Goal: Transaction & Acquisition: Purchase product/service

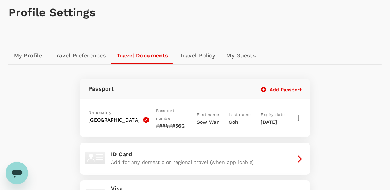
click at [266, 90] on icon "button" at bounding box center [264, 89] width 6 height 6
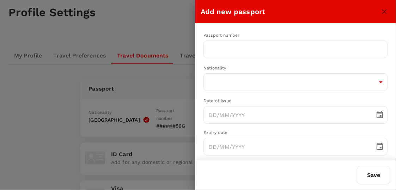
click at [35, 106] on div at bounding box center [198, 95] width 396 height 190
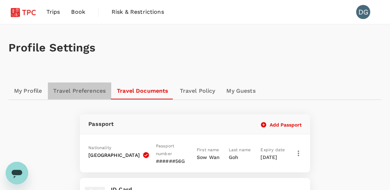
click at [72, 92] on link "Travel Preferences" at bounding box center [80, 90] width 64 height 17
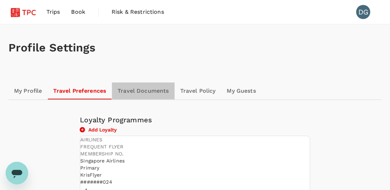
click at [152, 92] on link "Travel Documents" at bounding box center [143, 90] width 62 height 17
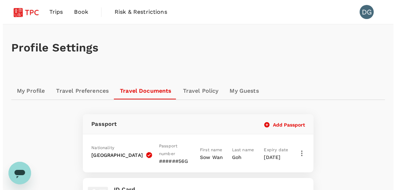
scroll to position [35, 0]
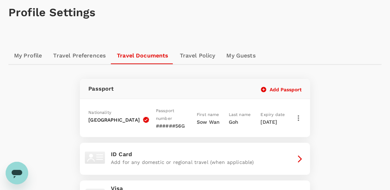
click at [284, 90] on button "Add Passport" at bounding box center [281, 89] width 41 height 6
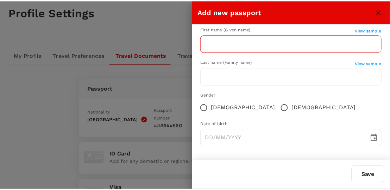
scroll to position [0, 0]
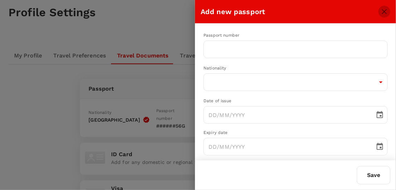
click at [382, 10] on icon "close" at bounding box center [384, 11] width 8 height 8
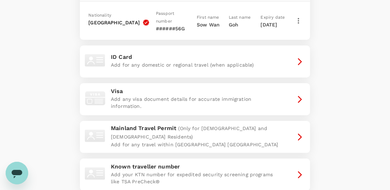
scroll to position [27, 0]
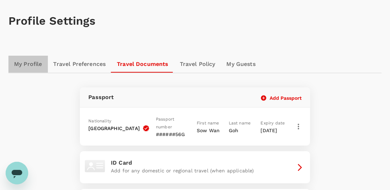
click at [39, 64] on link "My Profile" at bounding box center [27, 64] width 39 height 17
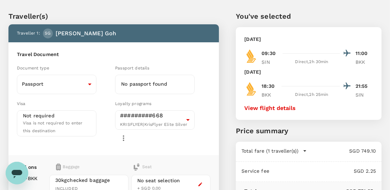
click at [153, 80] on h6 "No passport found" at bounding box center [155, 84] width 68 height 8
click at [153, 79] on div "No passport found" at bounding box center [155, 84] width 80 height 19
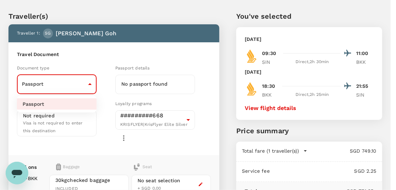
click at [89, 82] on body "Back to flight results Flight review Traveller(s) Traveller 1 : SG Sherin Woan …" at bounding box center [198, 158] width 396 height 348
click at [89, 82] on div at bounding box center [198, 95] width 396 height 190
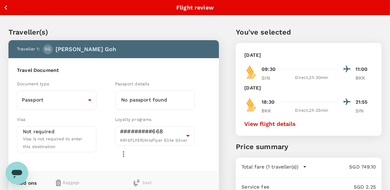
click at [6, 7] on icon "button" at bounding box center [5, 7] width 9 height 9
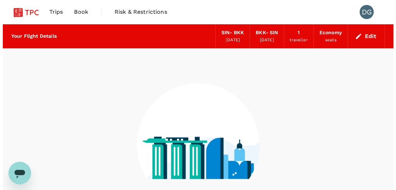
scroll to position [72, 0]
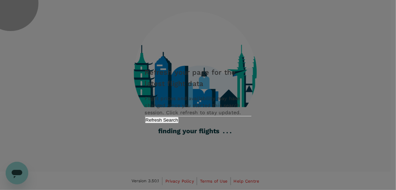
click at [179, 123] on button "Refresh Search" at bounding box center [162, 120] width 34 height 7
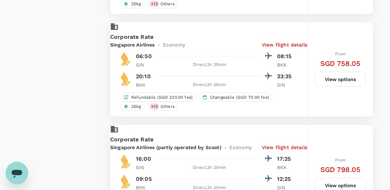
scroll to position [988, 0]
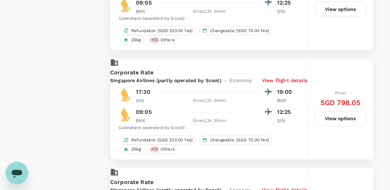
type input "875"
checkbox input "false"
checkbox input "true"
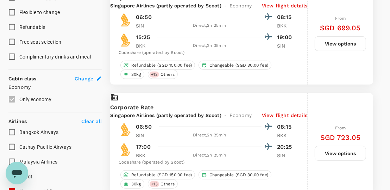
scroll to position [388, 0]
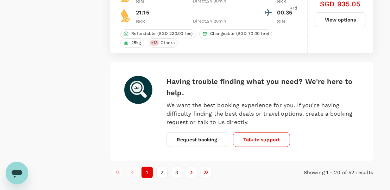
scroll to position [2238, 0]
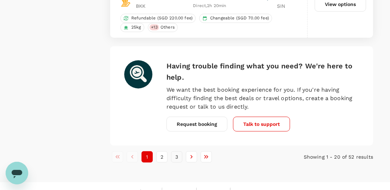
click at [173, 151] on button "3" at bounding box center [176, 156] width 11 height 11
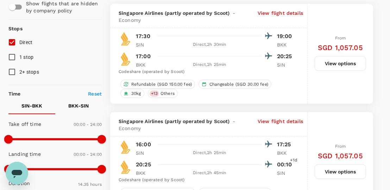
scroll to position [0, 0]
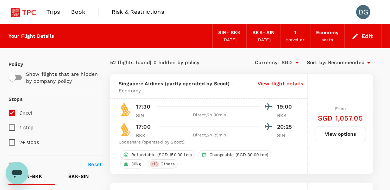
click at [12, 113] on input "Direct" at bounding box center [12, 112] width 15 height 15
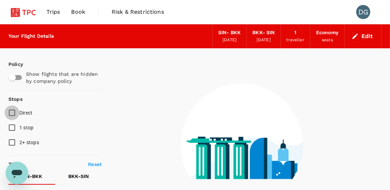
click at [11, 112] on input "Direct" at bounding box center [12, 112] width 15 height 15
checkbox input "true"
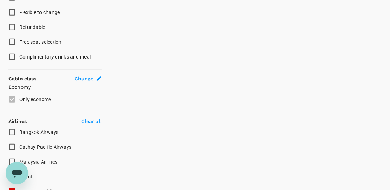
scroll to position [449, 0]
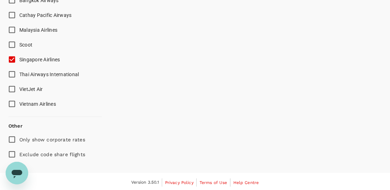
click at [29, 57] on span "Singapore Airlines" at bounding box center [39, 60] width 41 height 6
click at [19, 57] on input "Singapore Airlines" at bounding box center [12, 59] width 15 height 15
click at [26, 57] on span "Singapore Airlines" at bounding box center [39, 60] width 41 height 6
click at [19, 57] on input "Singapore Airlines" at bounding box center [12, 59] width 15 height 15
checkbox input "true"
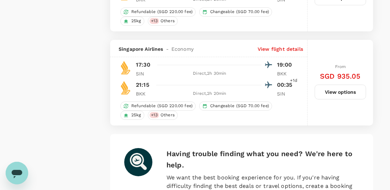
scroll to position [2220, 0]
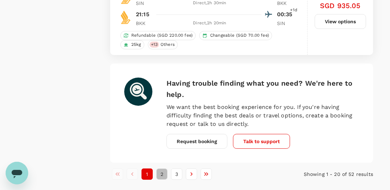
click at [164, 168] on button "2" at bounding box center [161, 173] width 11 height 11
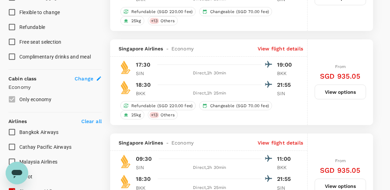
scroll to position [352, 0]
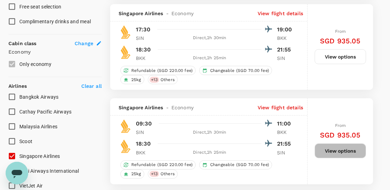
click at [345, 151] on button "View options" at bounding box center [340, 150] width 51 height 15
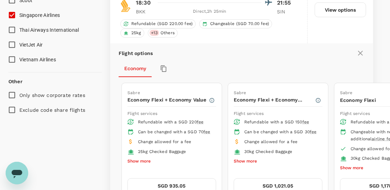
scroll to position [388, 0]
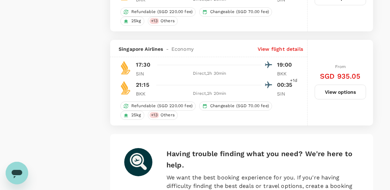
scroll to position [2238, 0]
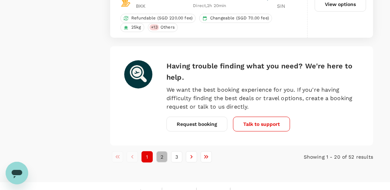
click at [161, 151] on button "2" at bounding box center [161, 156] width 11 height 11
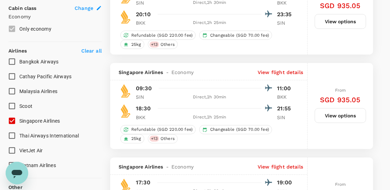
scroll to position [423, 0]
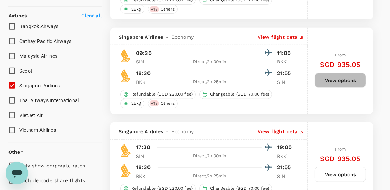
drag, startPoint x: 341, startPoint y: 81, endPoint x: 337, endPoint y: 81, distance: 4.2
click at [340, 81] on button "View options" at bounding box center [340, 80] width 51 height 15
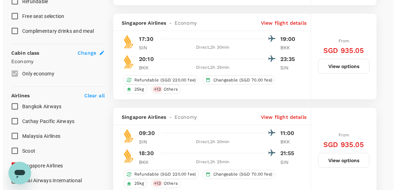
scroll to position [413, 0]
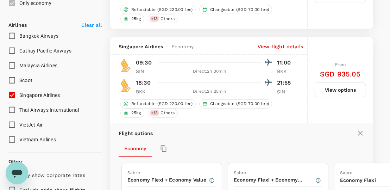
click at [290, 45] on p "View flight details" at bounding box center [280, 46] width 45 height 7
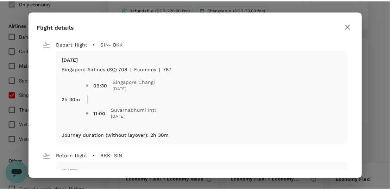
scroll to position [92, 0]
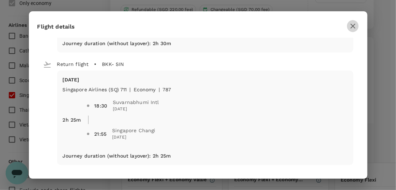
click at [350, 26] on icon "button" at bounding box center [353, 26] width 8 height 8
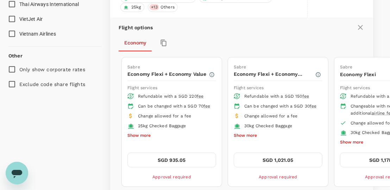
scroll to position [378, 0]
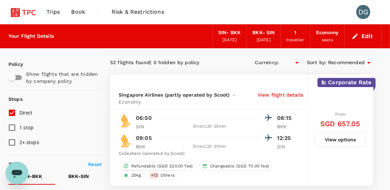
type input "SGD"
type input "1440"
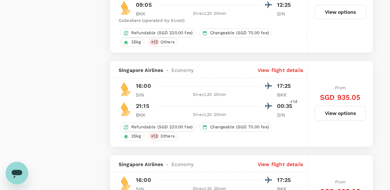
scroll to position [2211, 0]
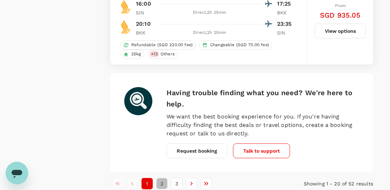
click at [160, 178] on button "2" at bounding box center [161, 183] width 11 height 11
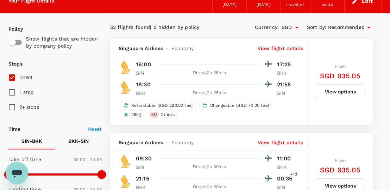
scroll to position [0, 0]
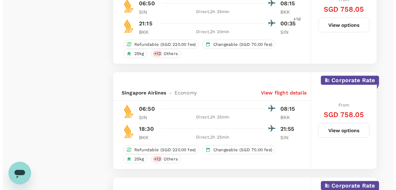
scroll to position [740, 0]
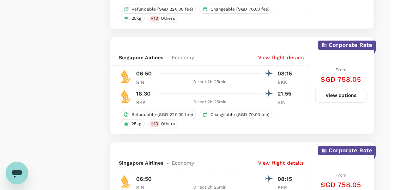
drag, startPoint x: 226, startPoint y: 125, endPoint x: 218, endPoint y: 127, distance: 7.9
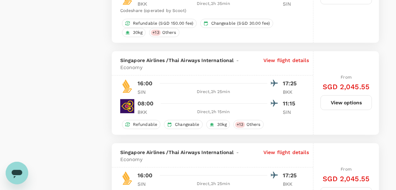
type input "875"
checkbox input "false"
checkbox input "true"
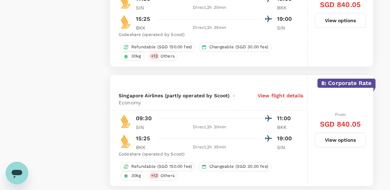
scroll to position [2326, 0]
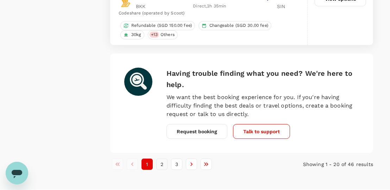
click at [165, 159] on button "2" at bounding box center [161, 164] width 11 height 11
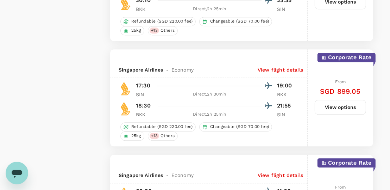
scroll to position [1445, 0]
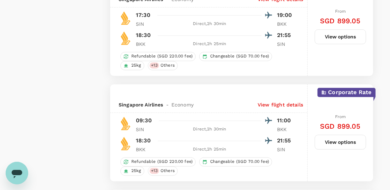
click at [341, 135] on button "View options" at bounding box center [340, 142] width 51 height 15
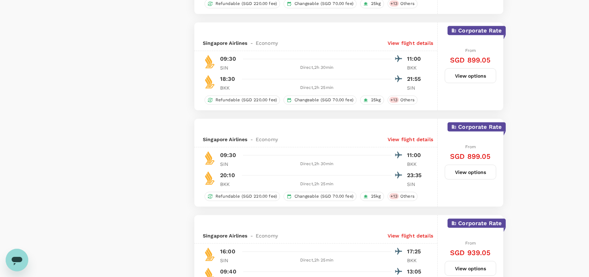
scroll to position [1310, 0]
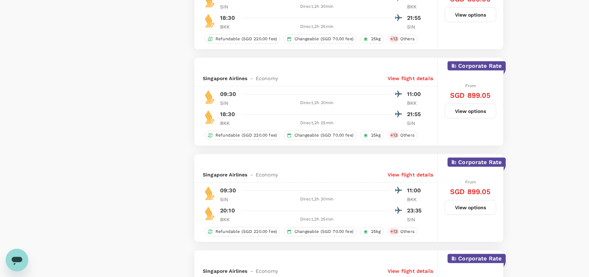
click at [390, 117] on button "View options" at bounding box center [469, 111] width 51 height 15
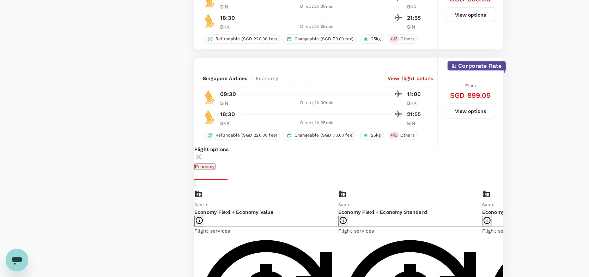
scroll to position [1374, 0]
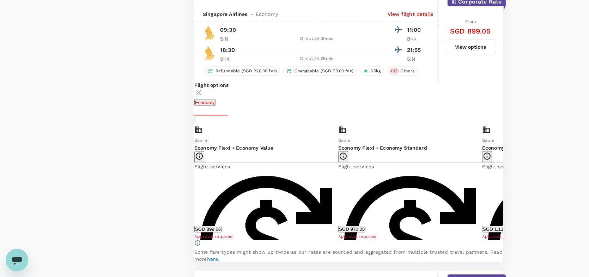
click at [221, 190] on button "SGD 899.05" at bounding box center [207, 229] width 27 height 7
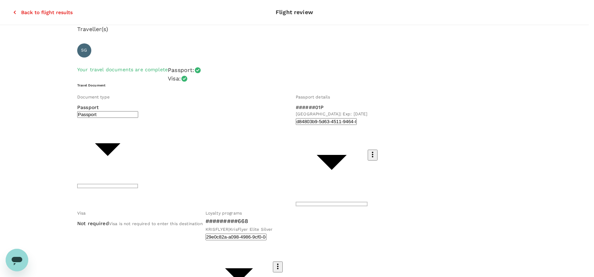
click at [282, 190] on icon "button" at bounding box center [277, 266] width 8 height 8
type input "Singapore Airlines PPS Club/ KrisFlyer"
type input "SQ8131068668"
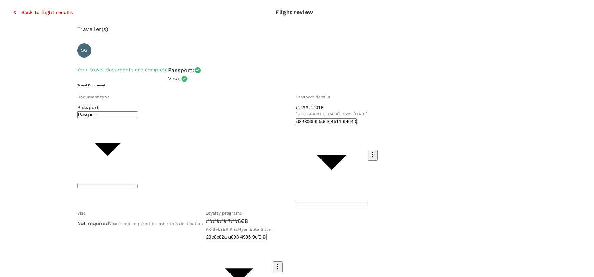
type input "8"
type input "Singapore Airlines PPS Club/ KrisFlyer"
type input "16"
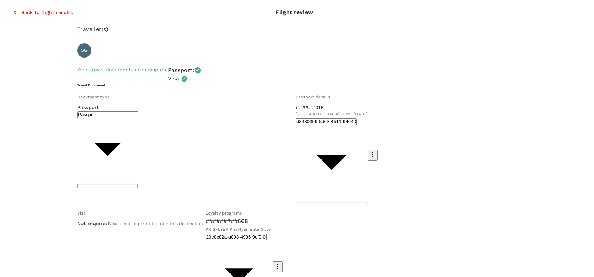
click at [390, 67] on li "Singapore Airlines PPS Club/ KrisFlyer" at bounding box center [418, 63] width 107 height 7
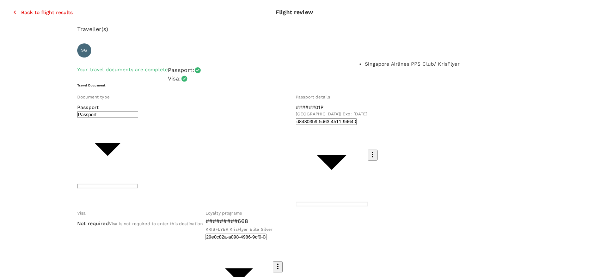
type input "Singapore Airlines PPS Club/ KrisFlyer"
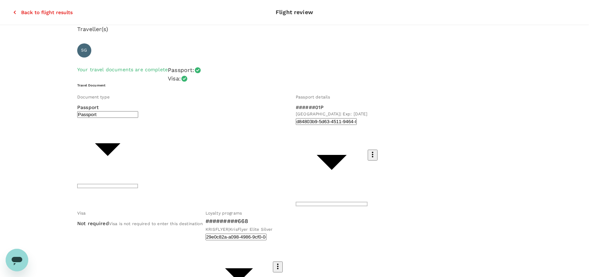
click at [278, 190] on icon "button" at bounding box center [277, 266] width 1 height 6
type input "Singapore Airlines PPS Club/ KrisFlyer"
type input "SQ8131068668"
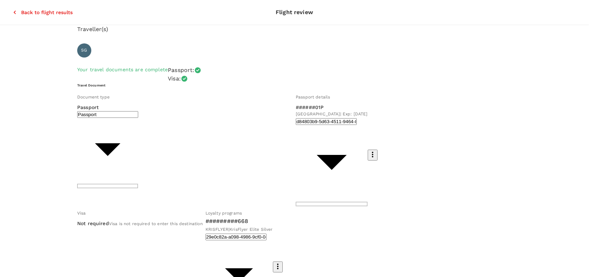
drag, startPoint x: 430, startPoint y: 86, endPoint x: 436, endPoint y: 87, distance: 6.2
type input "16"
drag, startPoint x: 570, startPoint y: 265, endPoint x: 406, endPoint y: 265, distance: 163.9
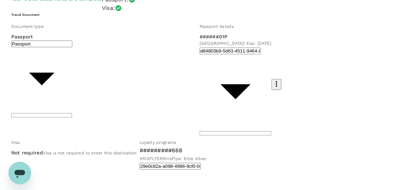
scroll to position [106, 0]
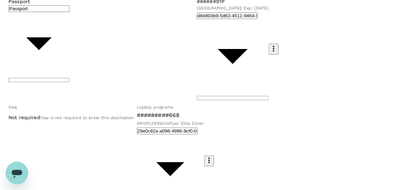
type input "9f9f2781-0b61-435f-9248-ee55fd10da68"
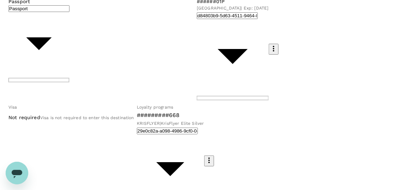
scroll to position [35, 0]
drag, startPoint x: 46, startPoint y: 80, endPoint x: 56, endPoint y: 81, distance: 10.3
drag, startPoint x: 95, startPoint y: 78, endPoint x: 166, endPoint y: 78, distance: 71.2
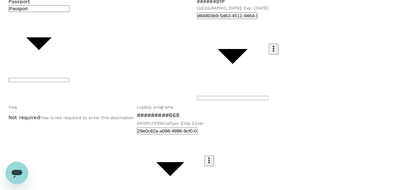
paste textarea "2025-27086"
drag, startPoint x: 22, startPoint y: 80, endPoint x: 74, endPoint y: 79, distance: 51.8
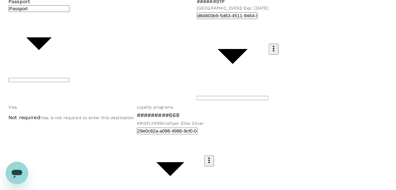
paste textarea "Interview and meetings"
type textarea "OTR 2025-27086 - Interview and meetings"
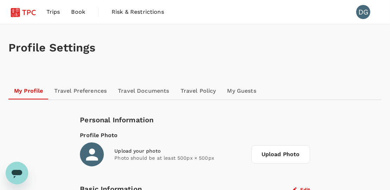
click at [30, 10] on img at bounding box center [24, 12] width 32 height 16
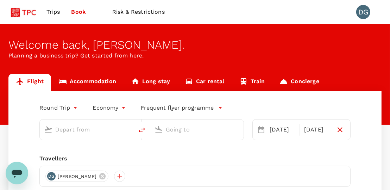
type input "Singapore Changi (SIN)"
type input "Suvarnabhumi Intl (BKK)"
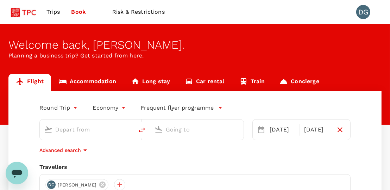
type input "Singapore Changi (SIN)"
type input "Suvarnabhumi Intl (BKK)"
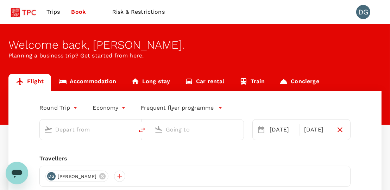
type input "Singapore Changi (SIN)"
type input "Suvarnabhumi Intl (BKK)"
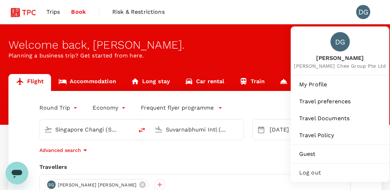
click at [365, 13] on div "DG" at bounding box center [364, 12] width 14 height 14
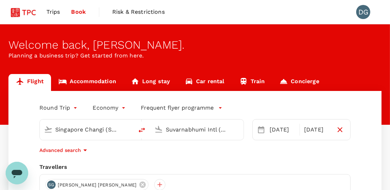
click at [362, 13] on div "DG" at bounding box center [364, 12] width 14 height 14
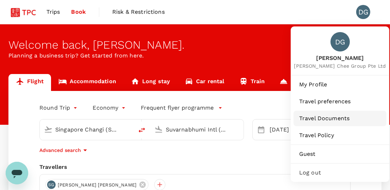
click at [321, 119] on span "Travel Documents" at bounding box center [341, 118] width 82 height 8
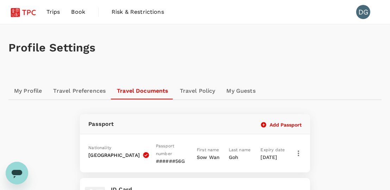
click at [75, 12] on span "Book" at bounding box center [78, 12] width 14 height 8
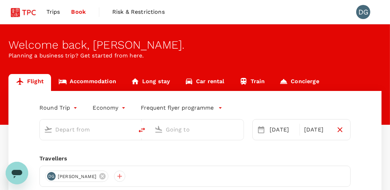
type input "Singapore Changi (SIN)"
type input "Suvarnabhumi Intl (BKK)"
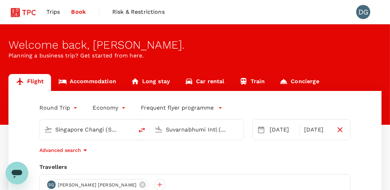
click at [57, 9] on span "Trips" at bounding box center [54, 12] width 14 height 8
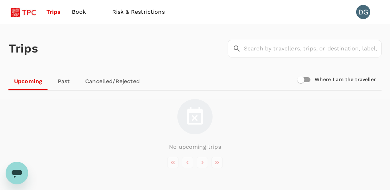
click at [147, 11] on span "Risk & Restrictions" at bounding box center [138, 12] width 53 height 8
click at [84, 12] on span "Book" at bounding box center [79, 12] width 14 height 8
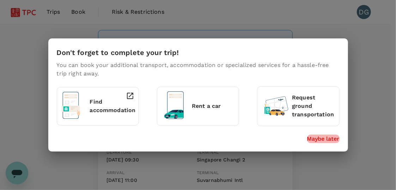
click at [321, 139] on p "Maybe later" at bounding box center [323, 139] width 32 height 8
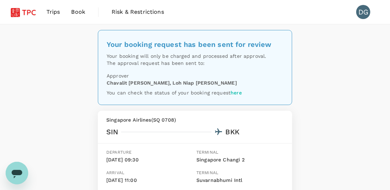
click at [236, 93] on link "here" at bounding box center [236, 93] width 11 height 6
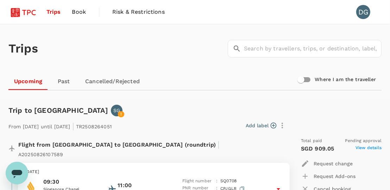
scroll to position [106, 0]
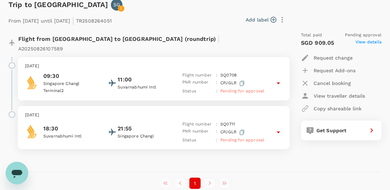
click at [373, 42] on span "View details" at bounding box center [369, 43] width 26 height 8
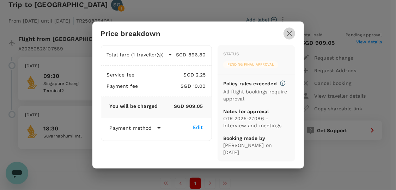
click at [288, 35] on icon "button" at bounding box center [289, 33] width 8 height 8
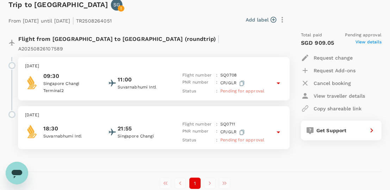
scroll to position [0, 0]
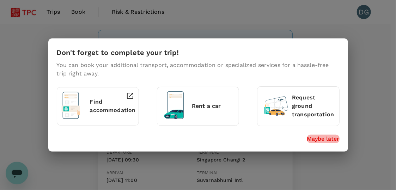
click at [326, 137] on p "Maybe later" at bounding box center [323, 139] width 32 height 8
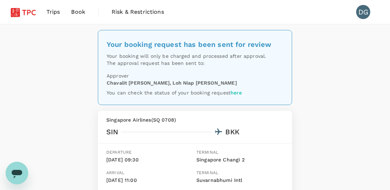
click at [239, 90] on link "here" at bounding box center [236, 93] width 11 height 6
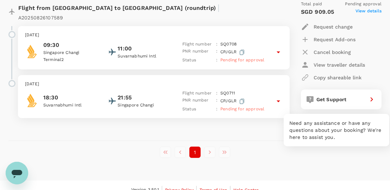
scroll to position [101, 0]
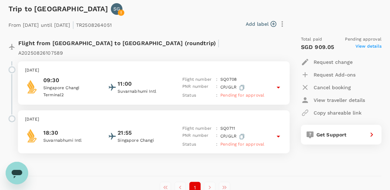
click at [371, 44] on span "View details" at bounding box center [369, 47] width 26 height 8
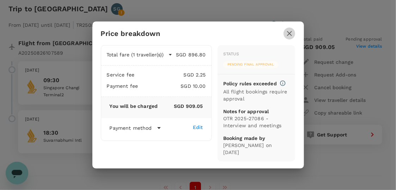
click at [288, 35] on icon "button" at bounding box center [289, 33] width 8 height 8
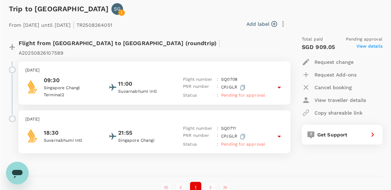
scroll to position [0, 0]
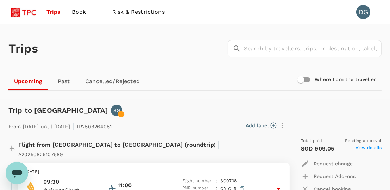
click at [81, 9] on span "Book" at bounding box center [79, 12] width 14 height 8
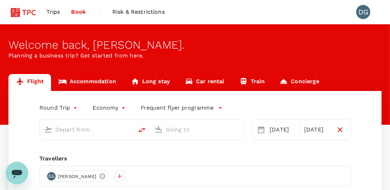
type input "Singapore Changi (SIN)"
type input "Suvarnabhumi Intl (BKK)"
type input "Singapore Changi (SIN)"
type input "Suvarnabhumi Intl (BKK)"
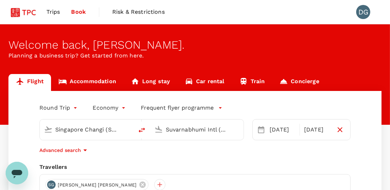
scroll to position [70, 0]
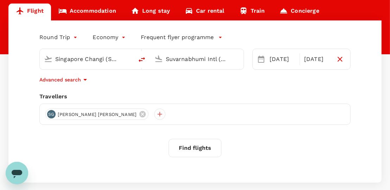
click at [88, 116] on span "Sherin Woan Pyng Goh" at bounding box center [97, 114] width 87 height 7
click at [51, 116] on div "SG" at bounding box center [51, 114] width 8 height 8
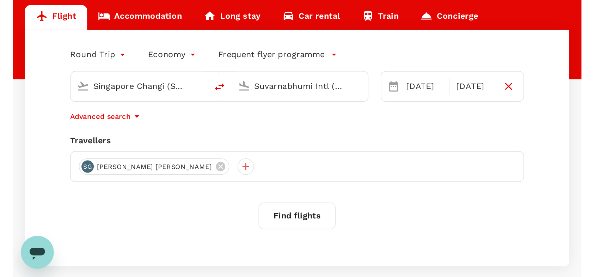
scroll to position [0, 0]
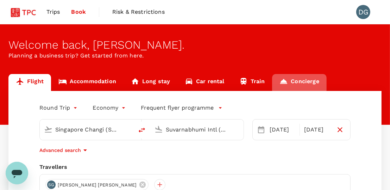
click at [292, 81] on link "Concierge" at bounding box center [299, 82] width 54 height 17
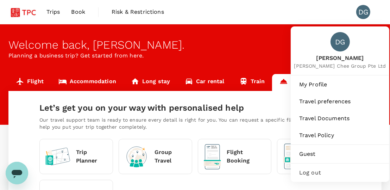
click at [361, 12] on div "DG" at bounding box center [364, 12] width 14 height 14
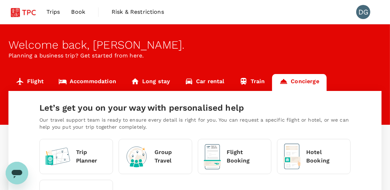
click at [361, 12] on div "DG" at bounding box center [364, 12] width 14 height 14
click at [208, 13] on div "Trips Book Risk & Restrictions DG" at bounding box center [195, 12] width 374 height 24
